Goal: Task Accomplishment & Management: Manage account settings

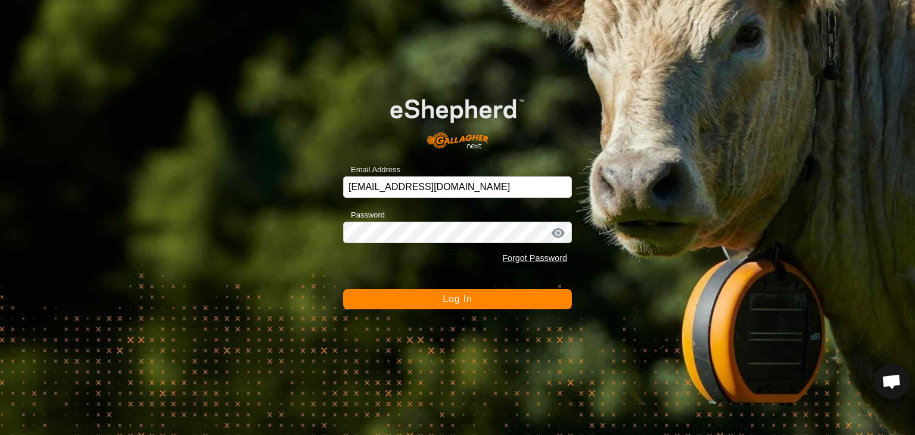
click at [482, 291] on button "Log In" at bounding box center [457, 299] width 229 height 20
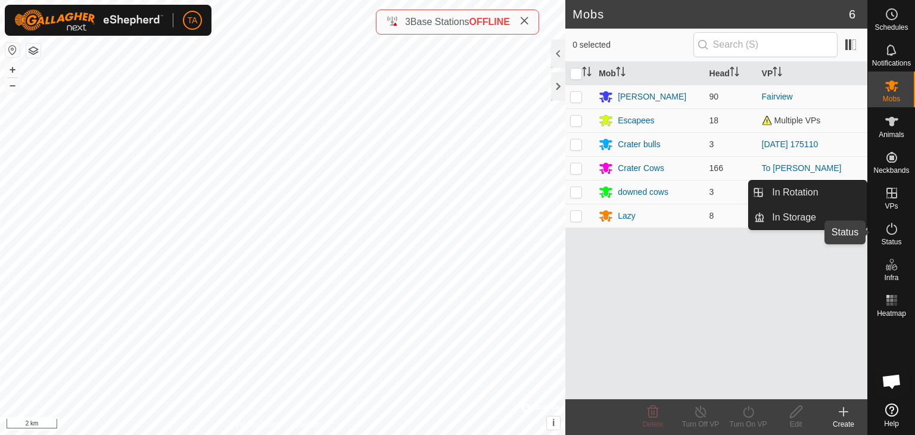
click at [898, 224] on icon at bounding box center [891, 229] width 14 height 14
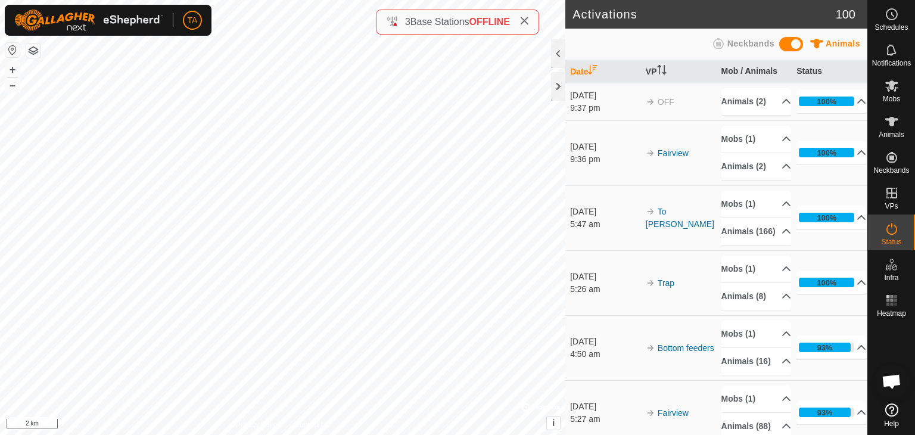
click at [34, 52] on button "button" at bounding box center [33, 50] width 14 height 14
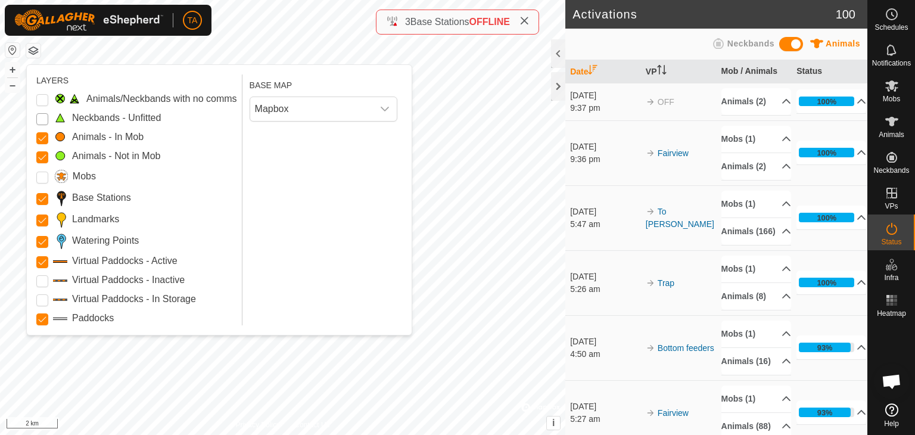
click at [41, 120] on Unfitted "Neckbands - Unfitted" at bounding box center [42, 119] width 12 height 12
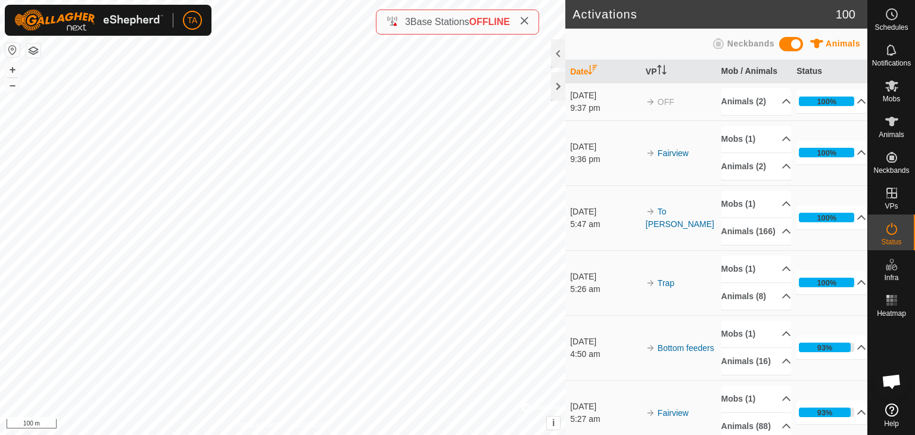
click at [407, 27] on div "Activations 100 Animals Neckbands Date VP Mob / Animals Status [DATE] 9:37 pm O…" at bounding box center [433, 217] width 867 height 435
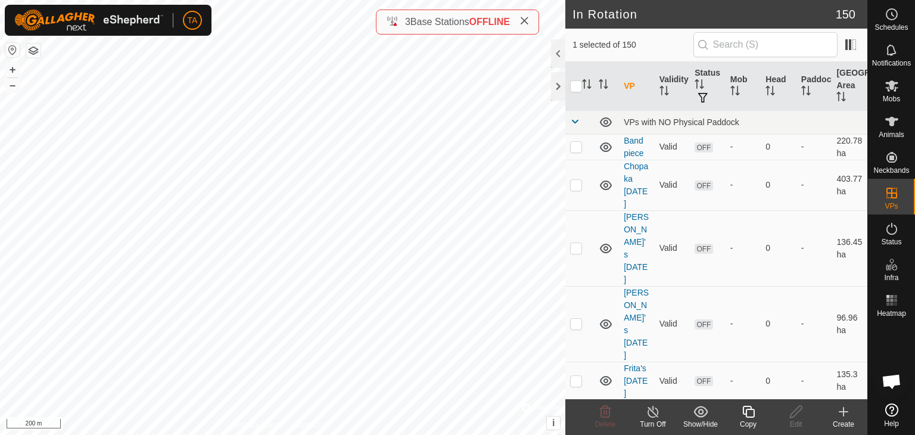
checkbox input "false"
click at [902, 131] on span "Animals" at bounding box center [891, 134] width 26 height 7
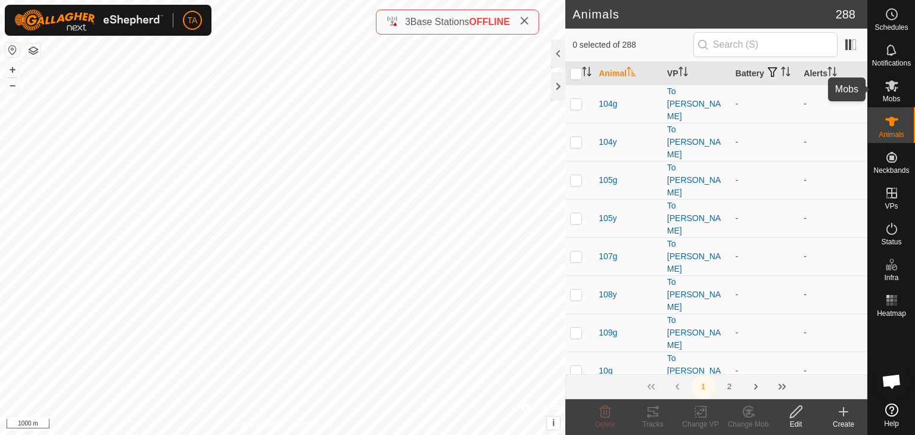
click at [888, 91] on icon at bounding box center [891, 85] width 13 height 11
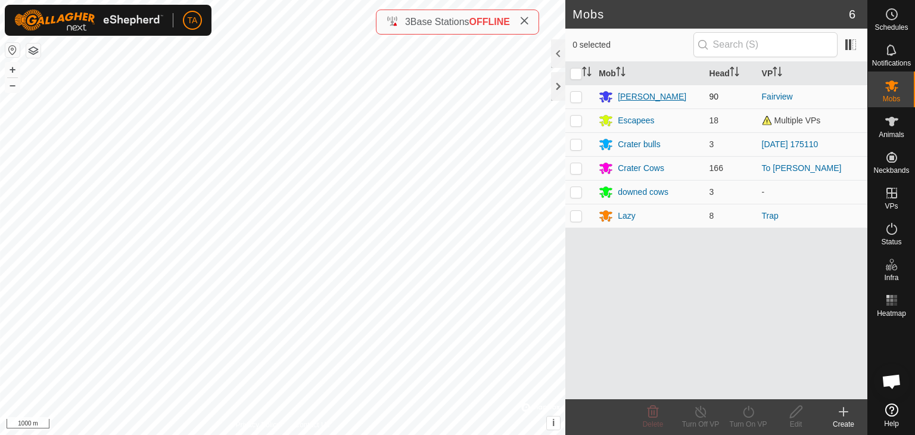
click at [641, 95] on div "[PERSON_NAME]" at bounding box center [651, 97] width 68 height 13
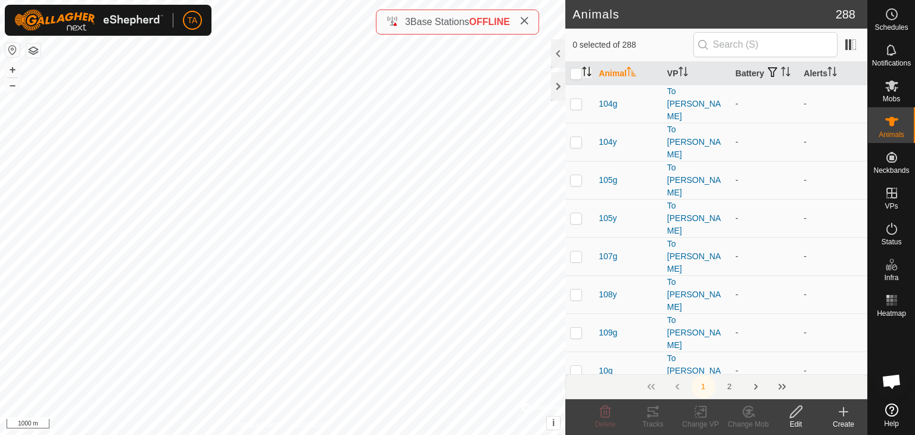
click at [584, 76] on icon "Activate to sort" at bounding box center [584, 72] width 1 height 10
checkbox input "true"
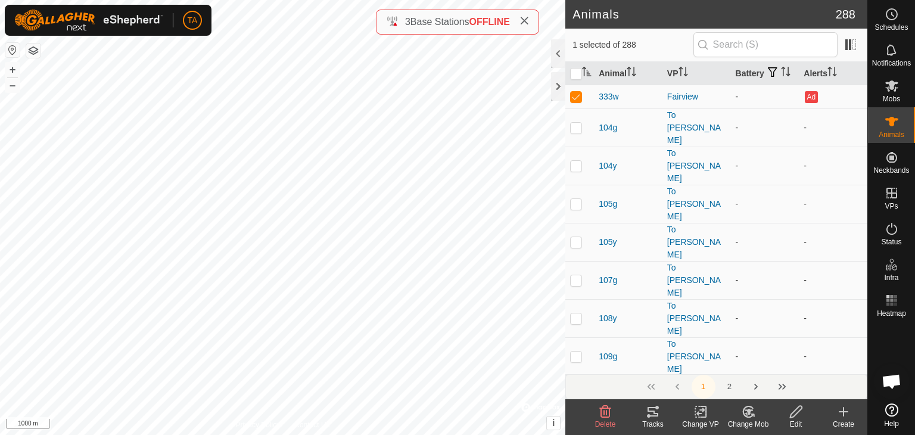
click at [579, 101] on p-checkbox at bounding box center [576, 97] width 12 height 10
checkbox input "false"
click at [892, 89] on icon at bounding box center [891, 85] width 13 height 11
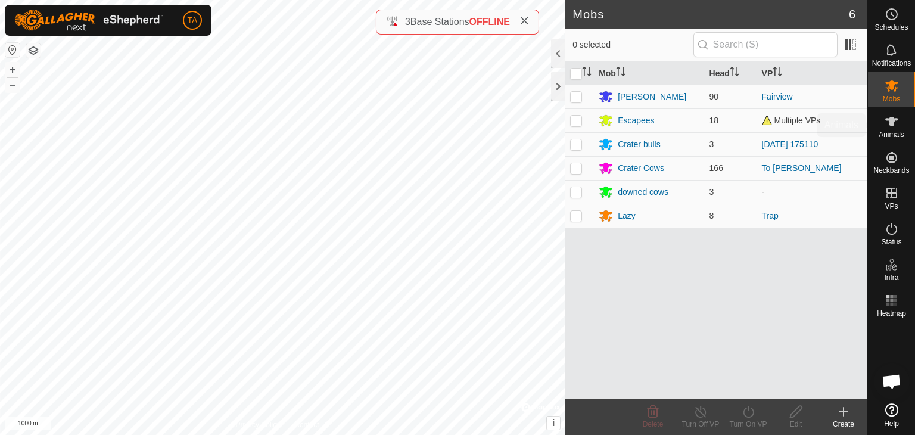
click at [894, 120] on icon at bounding box center [891, 121] width 14 height 14
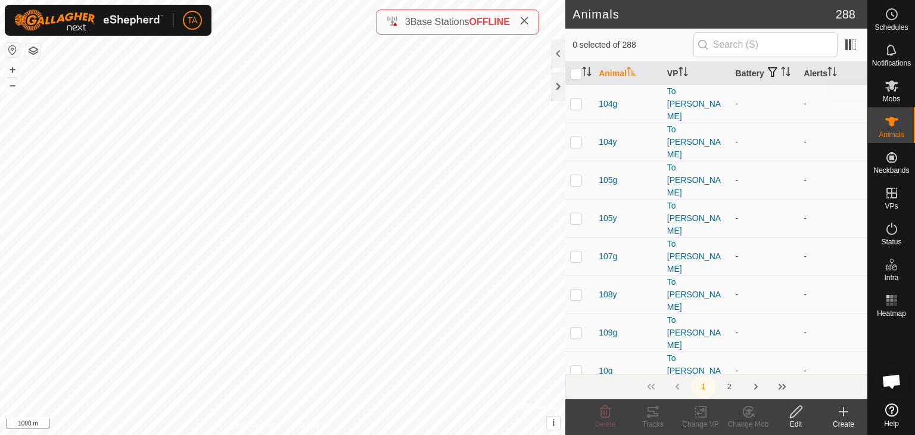
click at [888, 93] on es-mob-svg-icon at bounding box center [891, 85] width 21 height 19
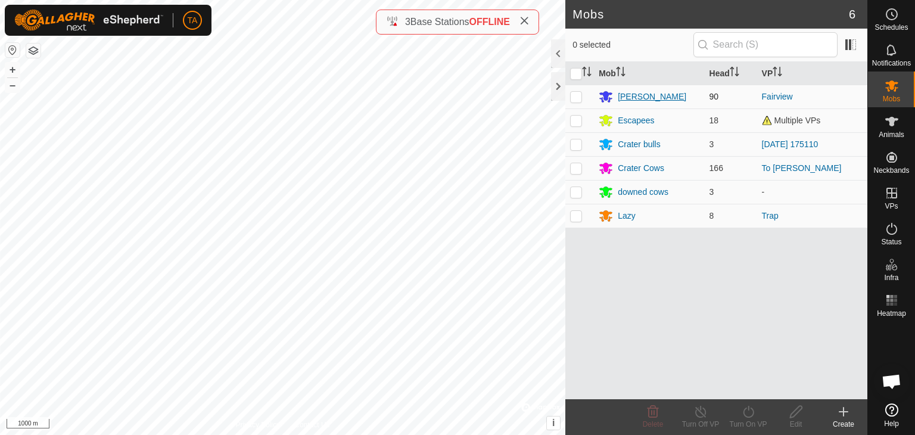
click at [618, 96] on div "[PERSON_NAME]" at bounding box center [651, 97] width 68 height 13
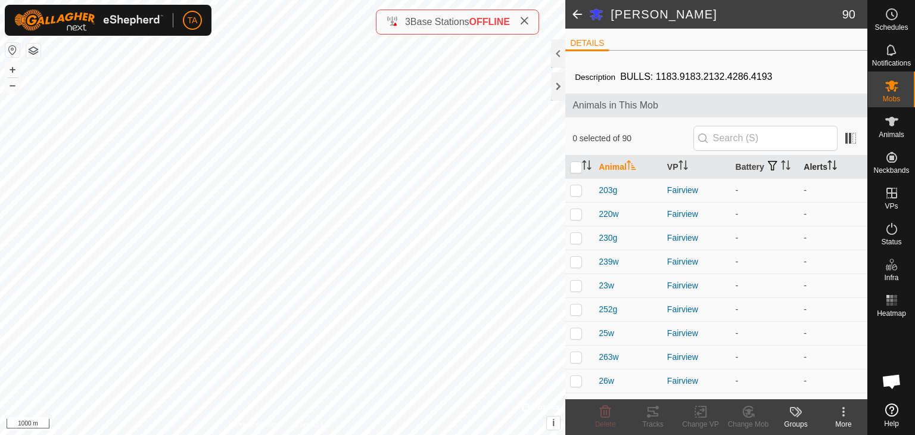
click at [834, 170] on icon "Activate to sort" at bounding box center [834, 165] width 1 height 10
click at [829, 170] on icon "Activate to sort" at bounding box center [832, 165] width 10 height 10
click at [575, 195] on p-checkbox at bounding box center [576, 190] width 12 height 10
checkbox input "true"
click at [749, 419] on div "Change Mob" at bounding box center [748, 424] width 48 height 11
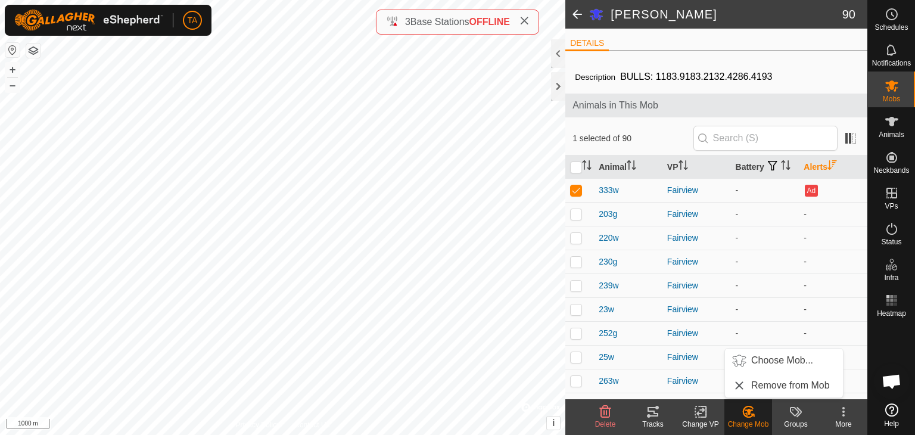
click at [737, 423] on div "Change Mob" at bounding box center [748, 424] width 48 height 11
